Goal: Information Seeking & Learning: Learn about a topic

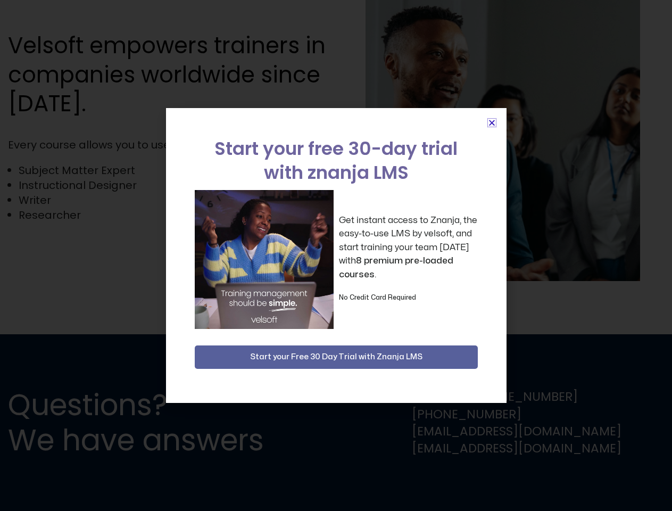
scroll to position [2092, 0]
